Goal: Task Accomplishment & Management: Complete application form

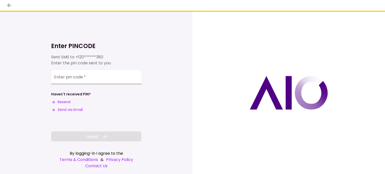
click at [58, 78] on input "Enter pin code   *" at bounding box center [96, 77] width 90 height 14
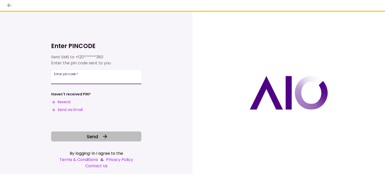
type input "******"
click at [94, 135] on span "Send" at bounding box center [92, 136] width 11 height 7
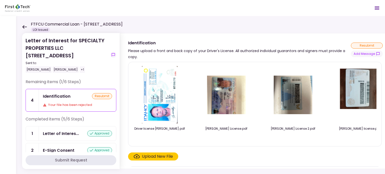
click at [228, 98] on img at bounding box center [226, 95] width 50 height 39
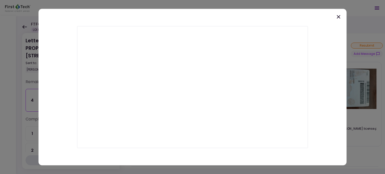
click at [340, 18] on icon at bounding box center [339, 17] width 4 height 4
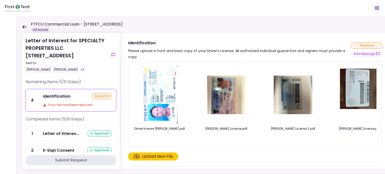
click at [163, 157] on div "Upload New File" at bounding box center [157, 157] width 31 height 6
click at [0, 0] on input "Upload New File" at bounding box center [0, 0] width 0 height 0
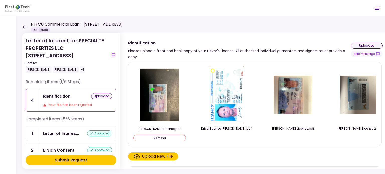
click at [155, 157] on div "Upload New File" at bounding box center [157, 157] width 31 height 6
click at [0, 0] on input "Upload New File" at bounding box center [0, 0] width 0 height 0
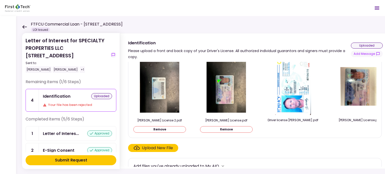
scroll to position [17, 0]
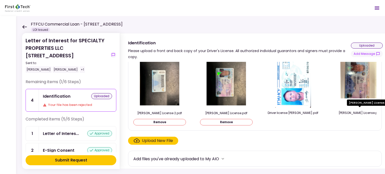
click at [362, 113] on div "[PERSON_NAME] License.pdf" at bounding box center [359, 113] width 53 height 5
click at [366, 54] on button "Add Message" at bounding box center [367, 54] width 32 height 7
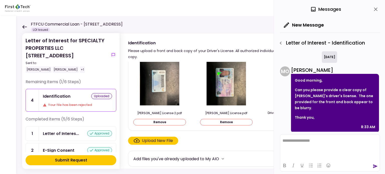
scroll to position [38, 0]
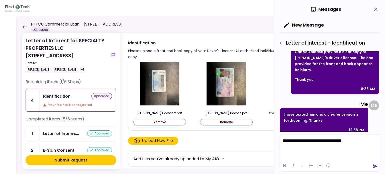
click at [98, 97] on div "uploaded" at bounding box center [101, 96] width 21 height 6
click at [374, 166] on icon "send" at bounding box center [375, 166] width 5 height 5
click at [376, 10] on icon "close" at bounding box center [376, 10] width 4 height 4
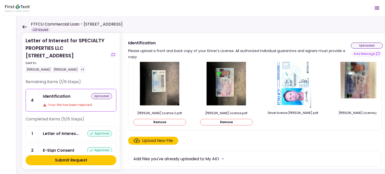
click at [225, 159] on icon "more" at bounding box center [222, 158] width 5 height 5
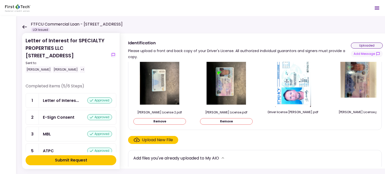
scroll to position [0, 0]
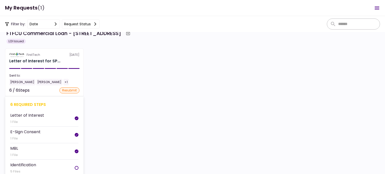
scroll to position [20, 0]
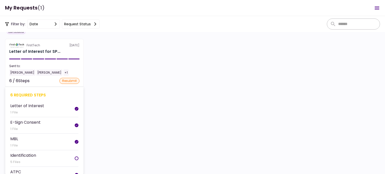
click at [75, 157] on div at bounding box center [77, 159] width 4 height 4
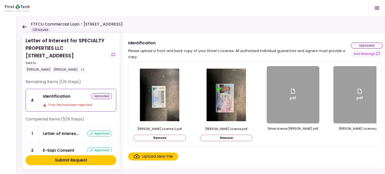
scroll to position [58, 0]
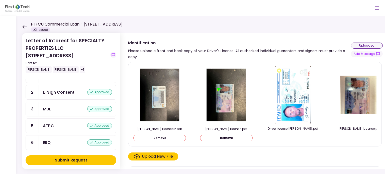
click at [24, 25] on icon at bounding box center [24, 27] width 5 height 4
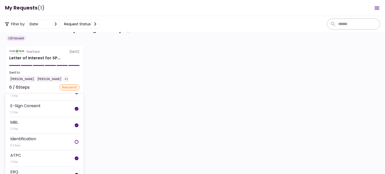
scroll to position [20, 0]
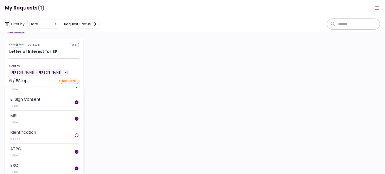
click at [16, 163] on div "ERQ" at bounding box center [14, 165] width 8 height 6
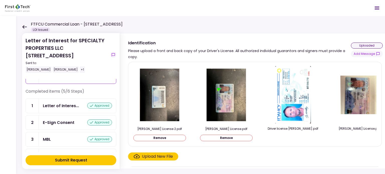
scroll to position [58, 0]
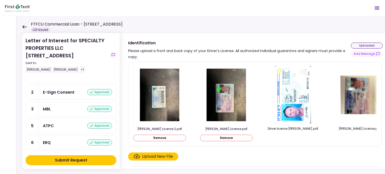
click at [47, 141] on div "ERQ" at bounding box center [47, 143] width 8 height 6
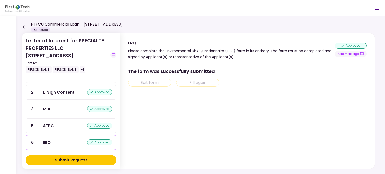
click at [48, 124] on div "ATPC" at bounding box center [48, 126] width 11 height 6
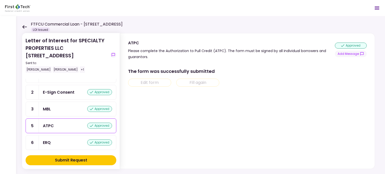
click at [48, 108] on div "MBL" at bounding box center [47, 109] width 8 height 6
click at [50, 91] on div "E-Sign Consent" at bounding box center [59, 92] width 32 height 6
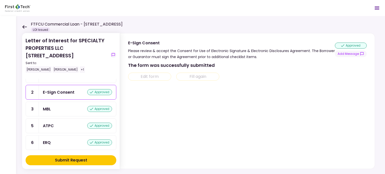
click at [47, 109] on div "MBL" at bounding box center [47, 109] width 8 height 6
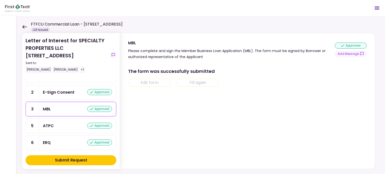
click at [49, 124] on div "ATPC" at bounding box center [48, 126] width 11 height 6
click at [47, 136] on div "ERQ approved" at bounding box center [77, 143] width 77 height 14
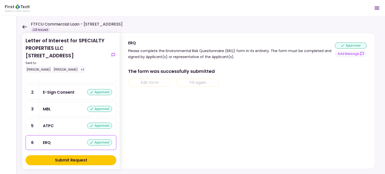
click at [24, 27] on icon at bounding box center [24, 27] width 5 height 4
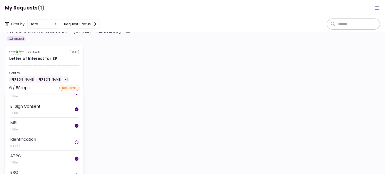
scroll to position [20, 0]
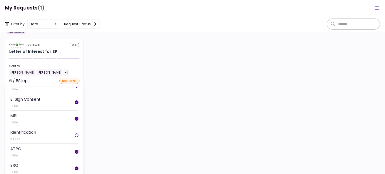
click at [17, 148] on div "ATPC" at bounding box center [15, 149] width 11 height 6
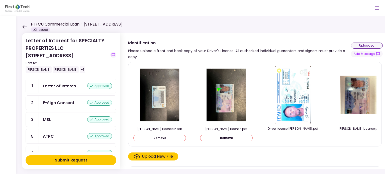
scroll to position [58, 0]
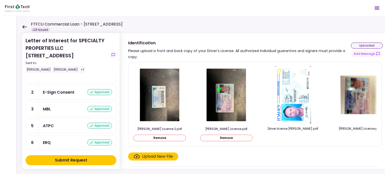
click at [49, 140] on div "ERQ" at bounding box center [47, 143] width 8 height 6
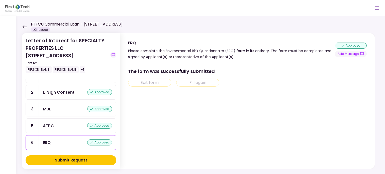
click at [48, 124] on div "ATPC" at bounding box center [48, 126] width 11 height 6
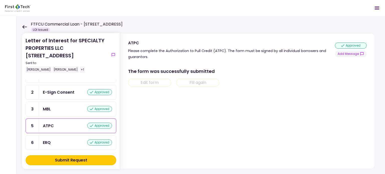
click at [46, 109] on div "MBL" at bounding box center [47, 109] width 8 height 6
click at [50, 93] on div "E-Sign Consent" at bounding box center [59, 92] width 32 height 6
